Goal: Navigation & Orientation: Find specific page/section

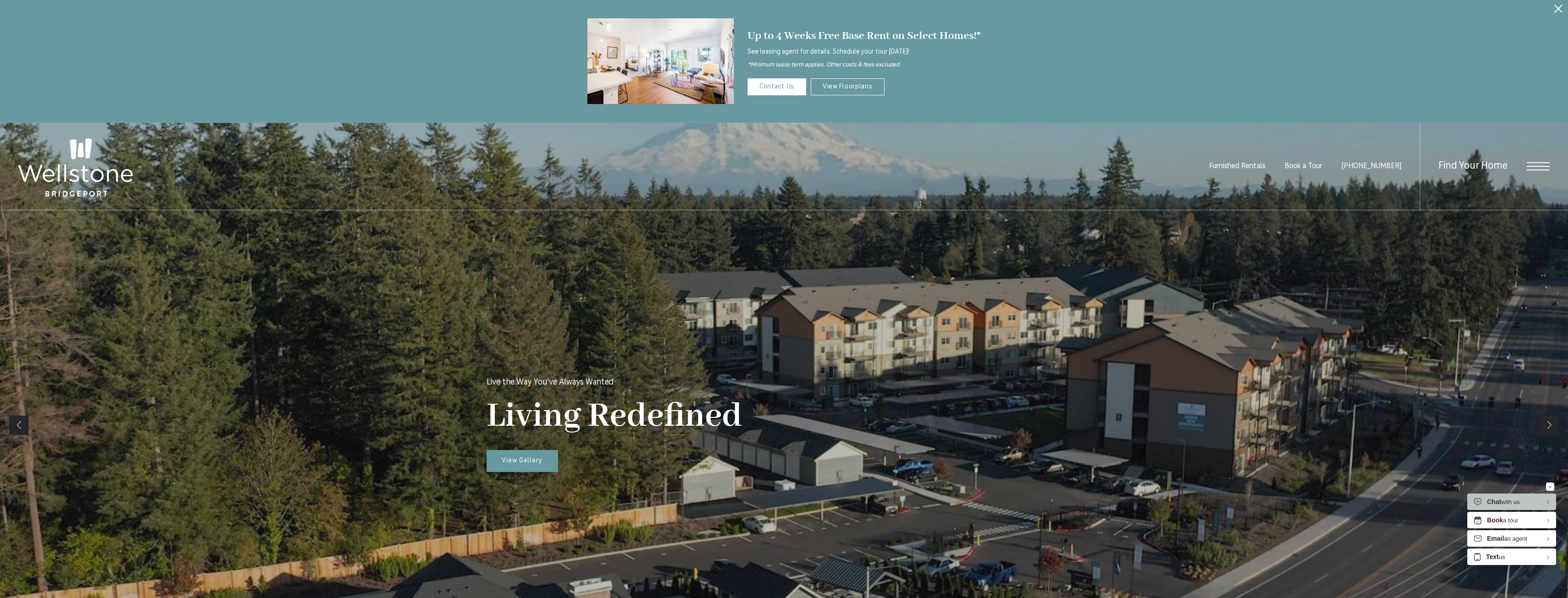
click at [1505, 163] on span "Find Your Home" at bounding box center [1473, 166] width 69 height 10
